Goal: Find specific page/section: Find specific page/section

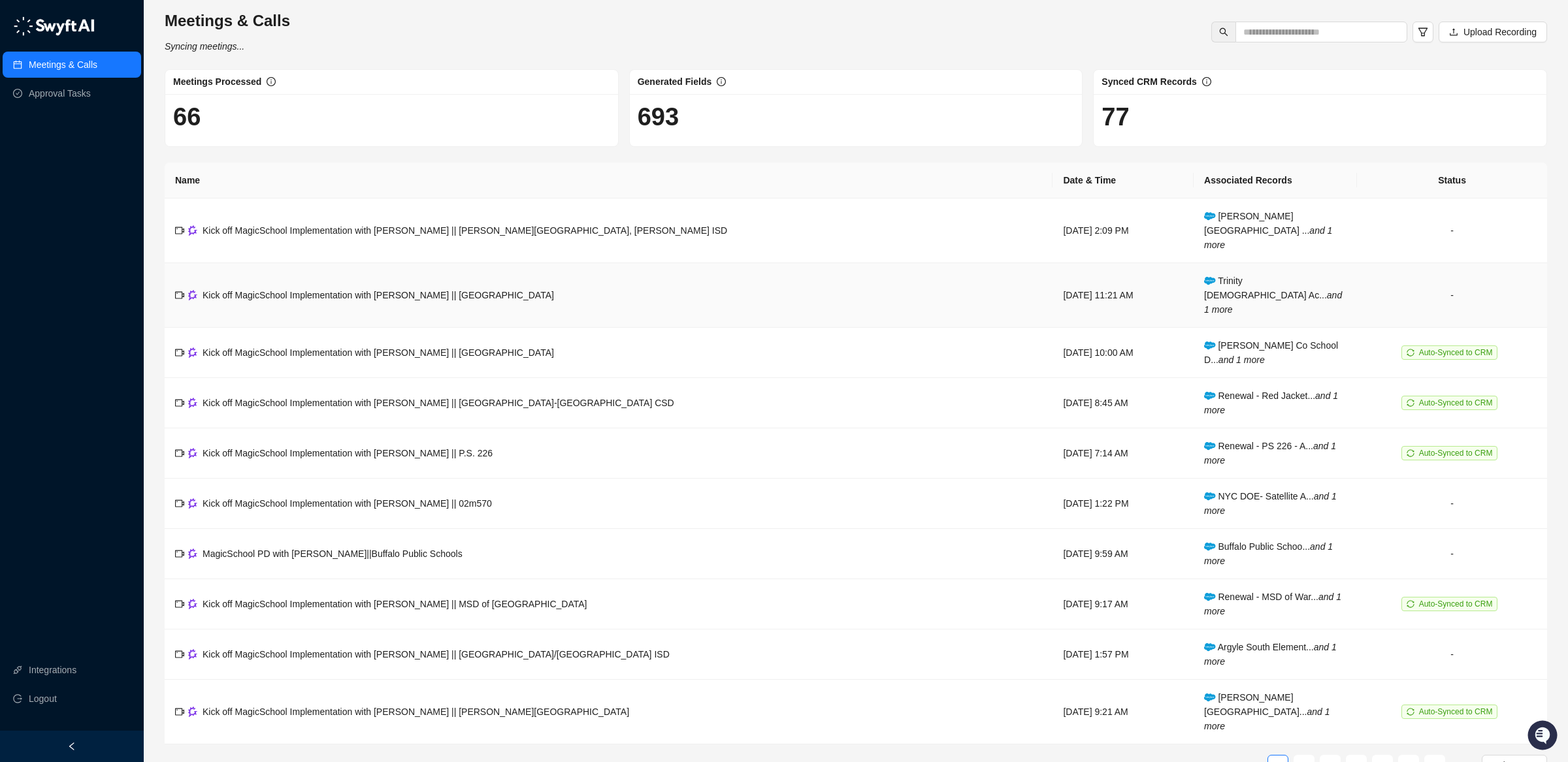
click at [1436, 275] on td "-" at bounding box center [1452, 295] width 190 height 65
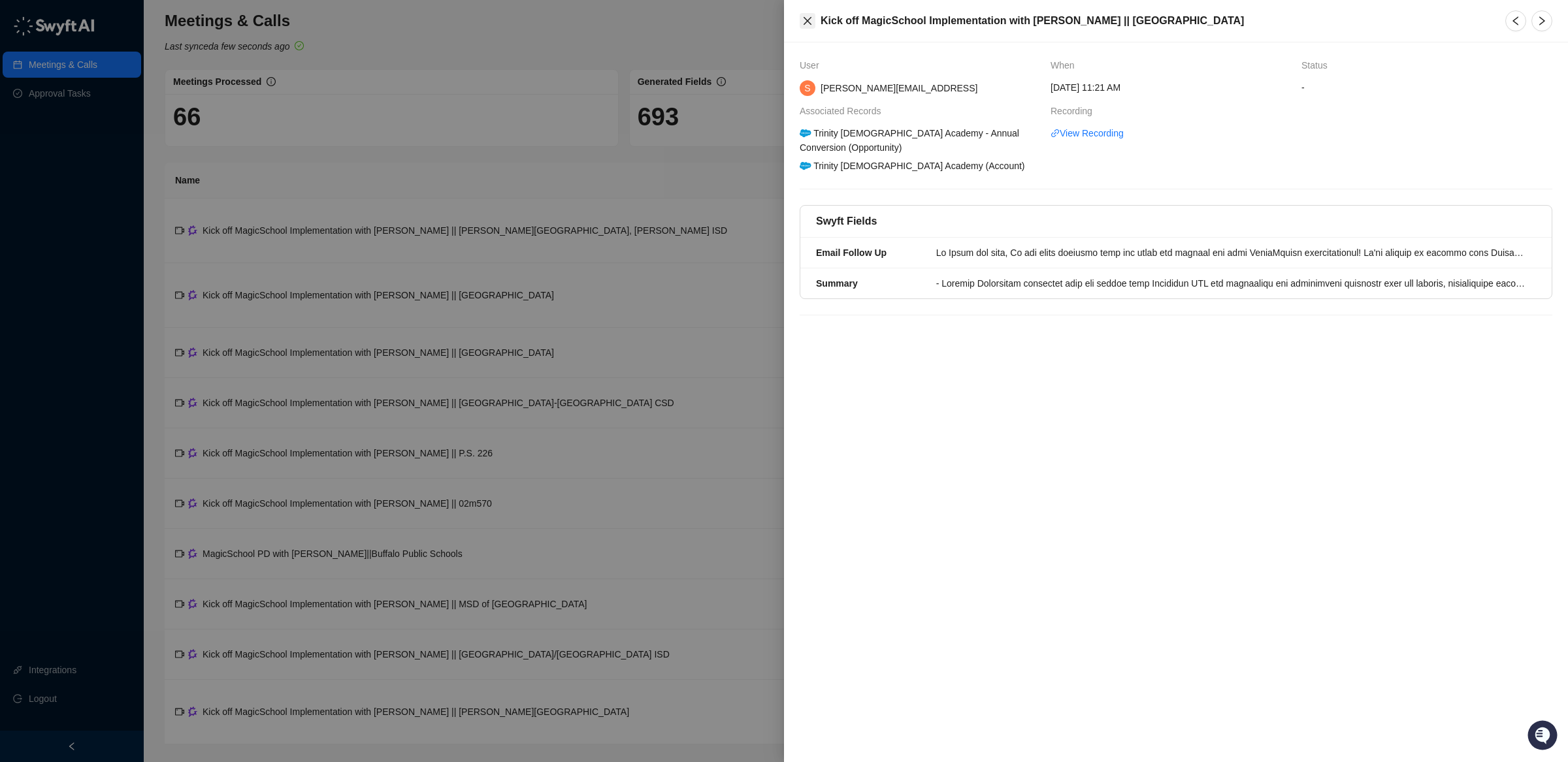
click at [805, 18] on icon "close" at bounding box center [807, 20] width 8 height 8
